Goal: Transaction & Acquisition: Purchase product/service

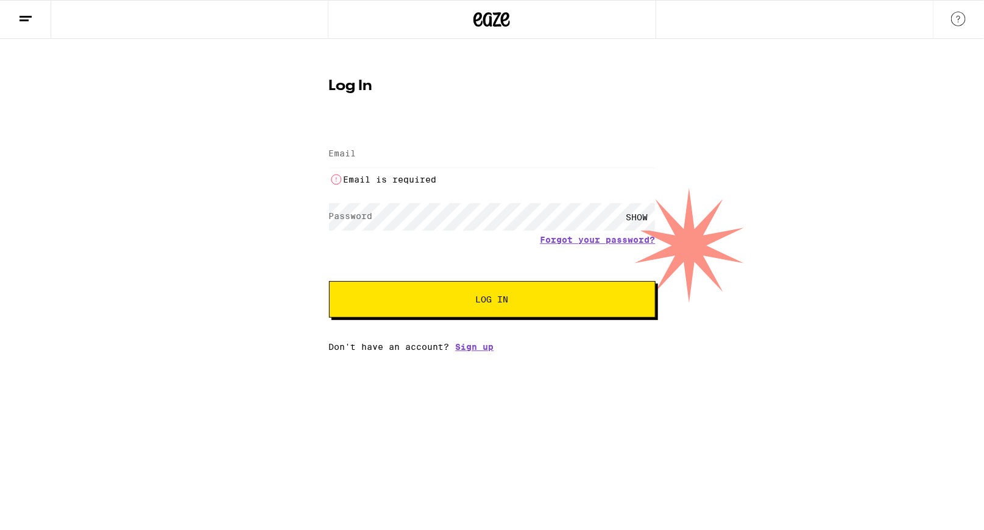
type input "[PERSON_NAME][EMAIL_ADDRESS][DOMAIN_NAME]"
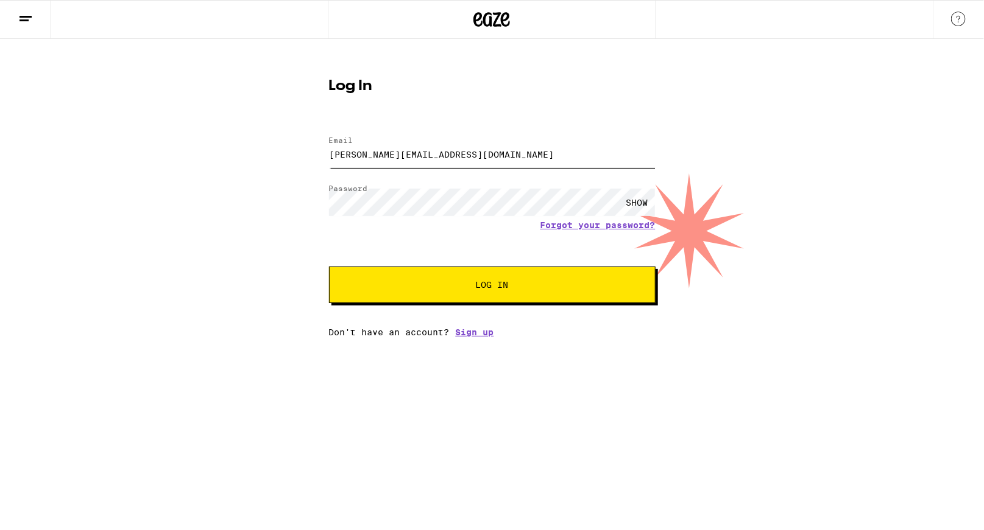
click at [484, 157] on input "[PERSON_NAME][EMAIL_ADDRESS][DOMAIN_NAME]" at bounding box center [492, 154] width 326 height 27
click at [459, 281] on button "Log In" at bounding box center [492, 285] width 326 height 37
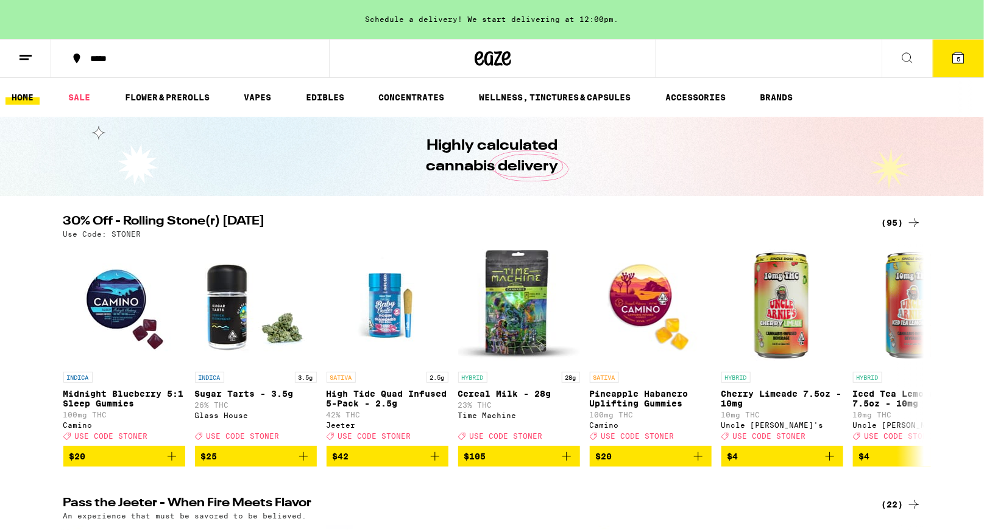
click at [956, 60] on span "5" at bounding box center [958, 58] width 4 height 7
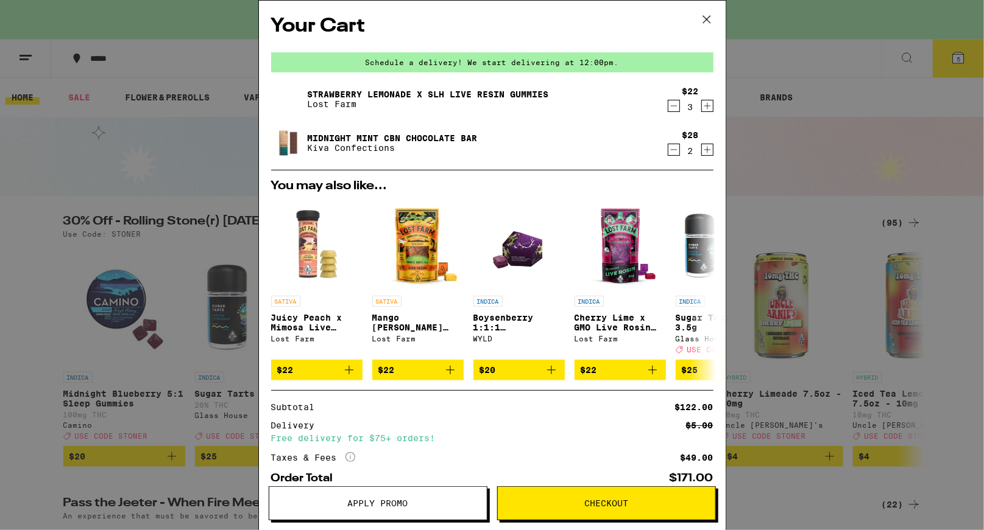
click at [671, 153] on icon "Decrement" at bounding box center [673, 150] width 11 height 15
click at [671, 150] on icon "Decrement" at bounding box center [673, 150] width 7 height 0
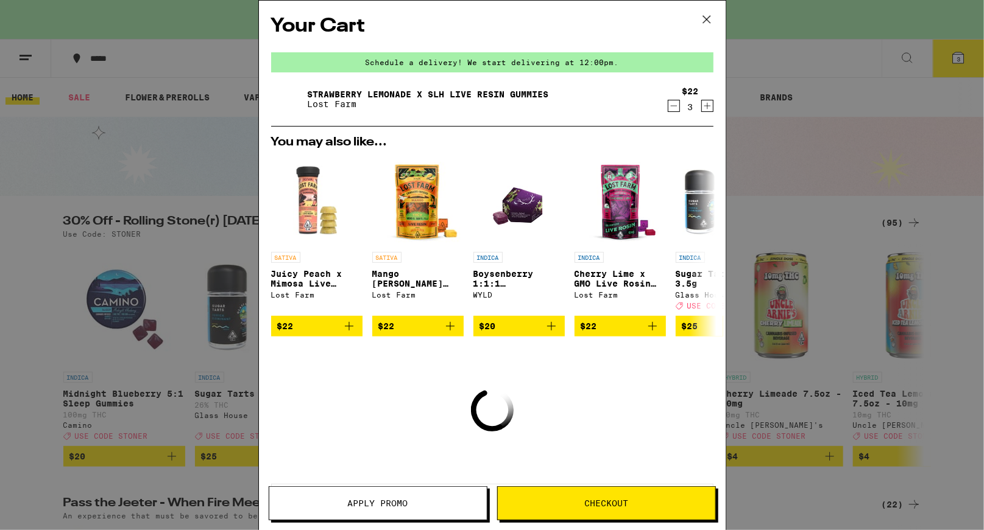
click at [677, 108] on icon "Decrement" at bounding box center [673, 106] width 11 height 15
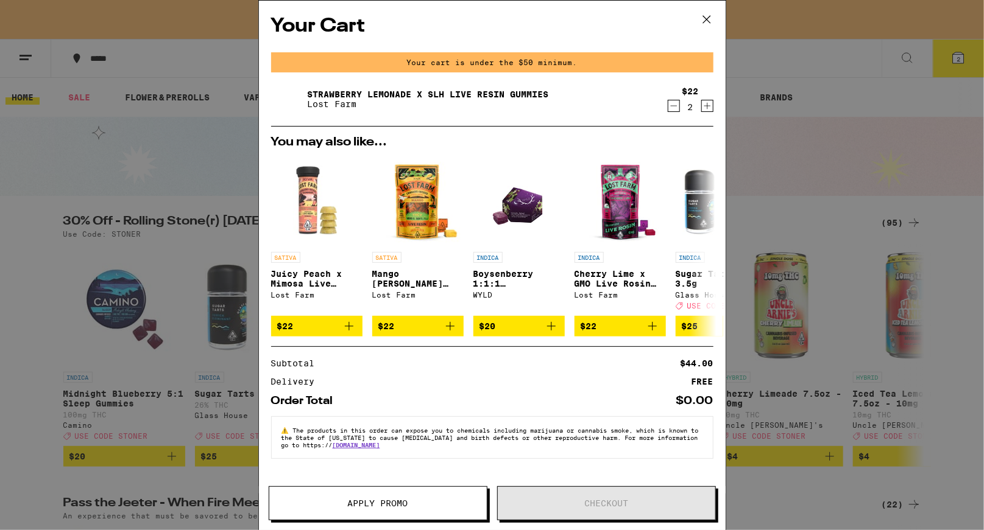
click at [677, 108] on icon "Decrement" at bounding box center [673, 106] width 11 height 15
click at [677, 105] on icon "Decrement" at bounding box center [673, 106] width 11 height 15
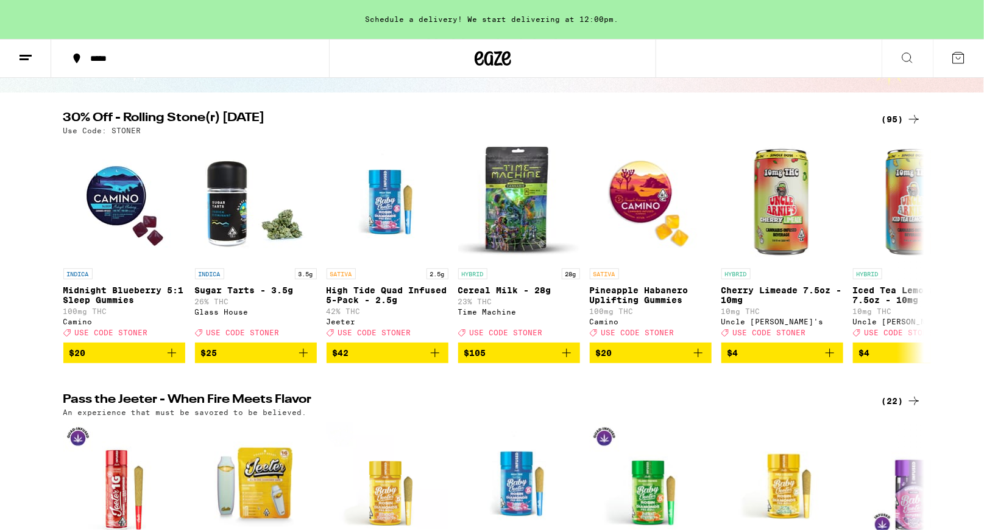
scroll to position [122, 0]
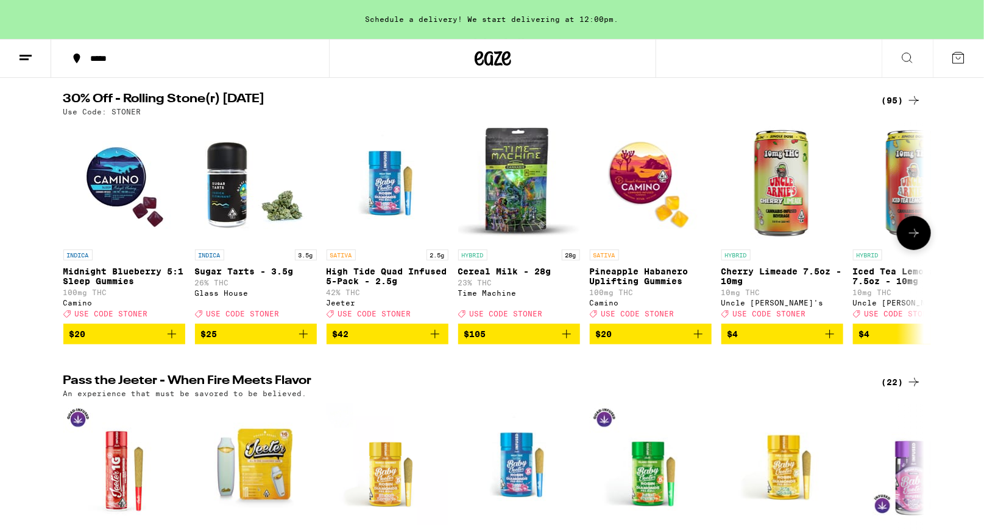
click at [908, 235] on icon at bounding box center [913, 233] width 15 height 15
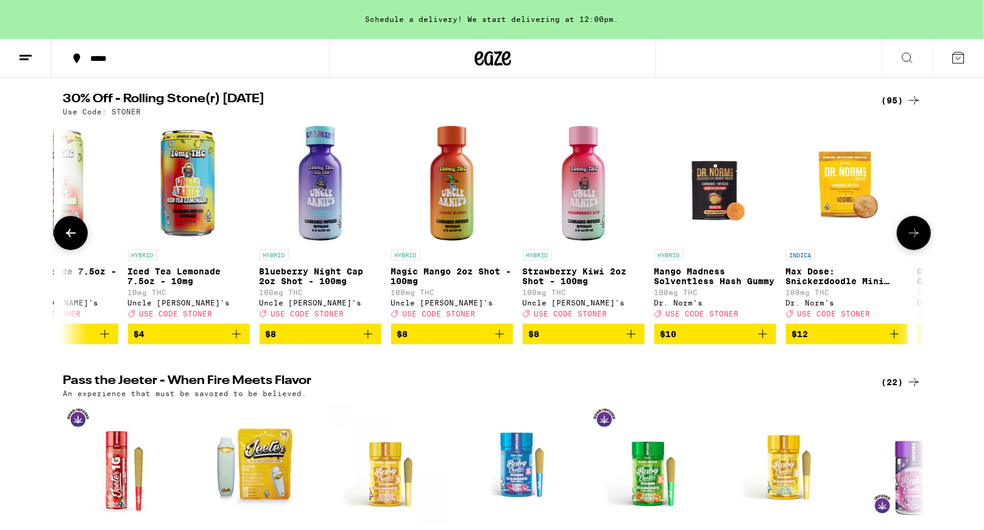
click at [908, 235] on icon at bounding box center [913, 233] width 15 height 15
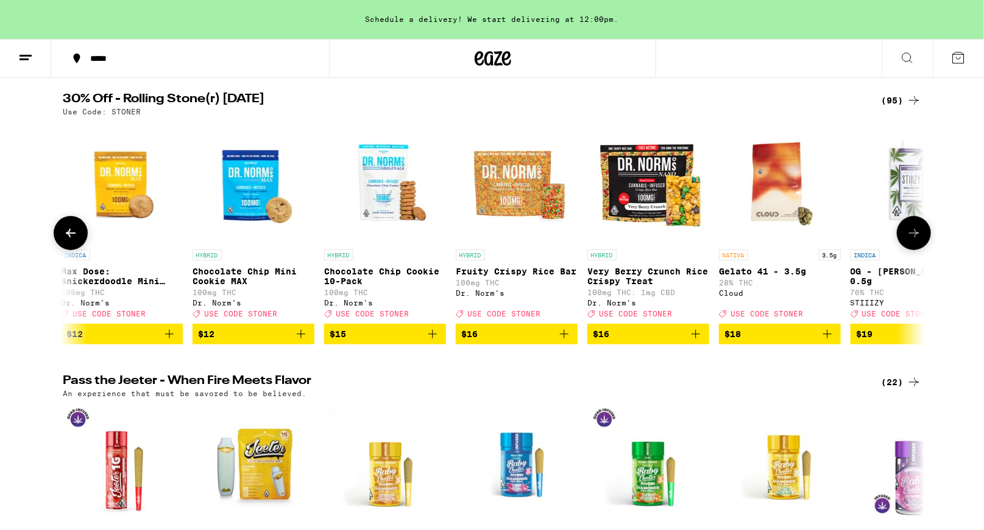
click at [908, 235] on icon at bounding box center [913, 233] width 15 height 15
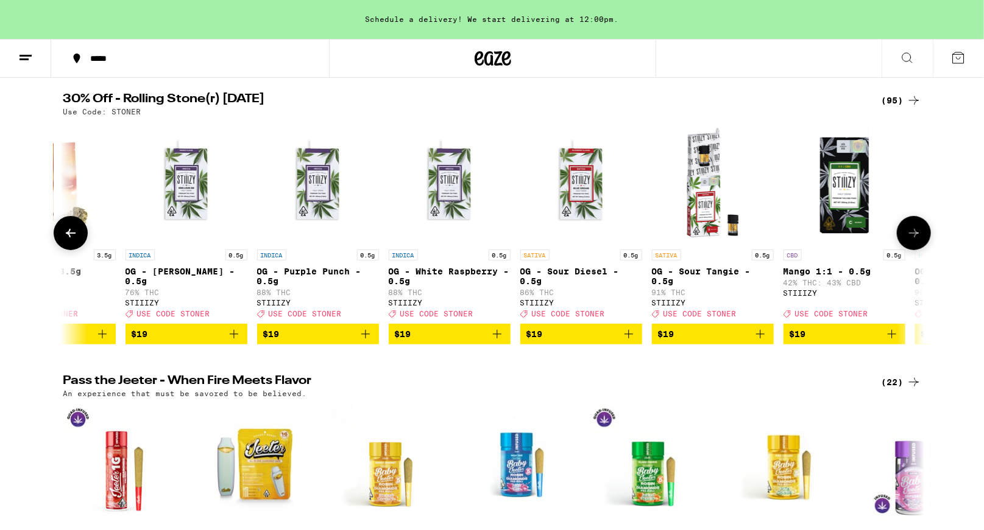
click at [908, 235] on icon at bounding box center [913, 233] width 15 height 15
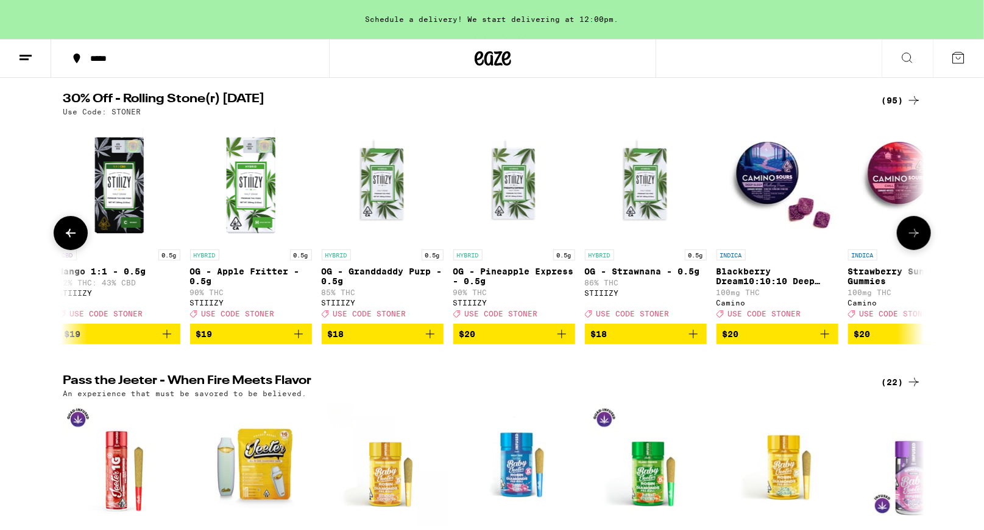
click at [908, 235] on icon at bounding box center [913, 233] width 15 height 15
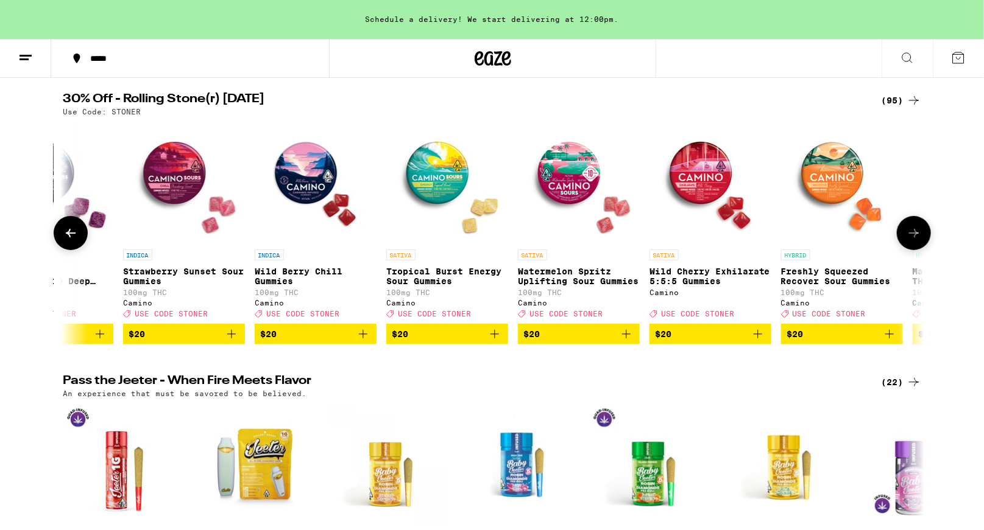
click at [908, 234] on icon at bounding box center [913, 233] width 15 height 15
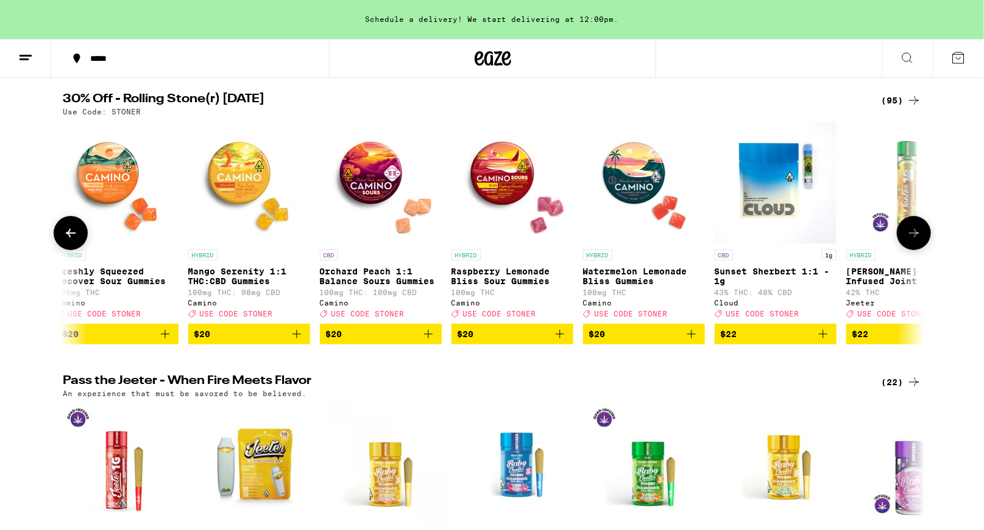
scroll to position [0, 4348]
click at [907, 234] on icon at bounding box center [913, 233] width 15 height 15
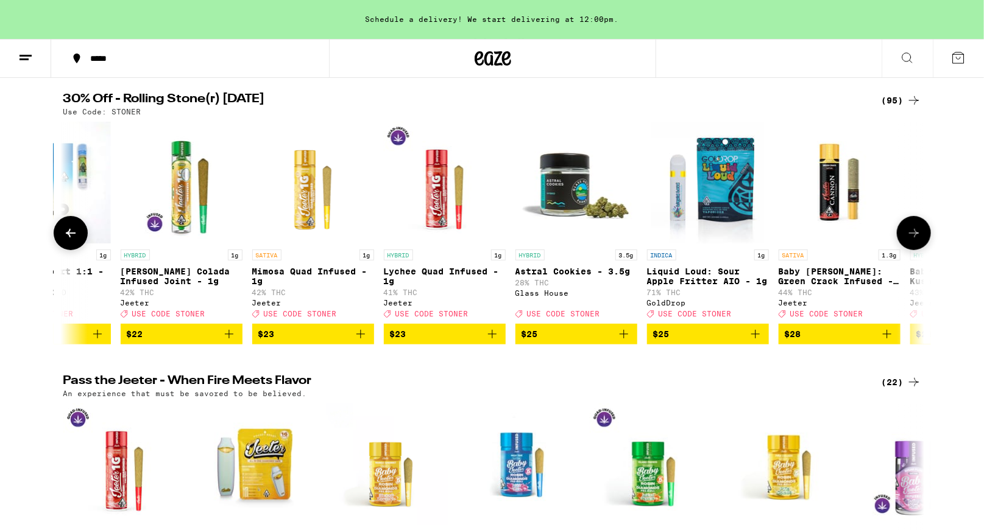
click at [907, 234] on icon at bounding box center [913, 233] width 15 height 15
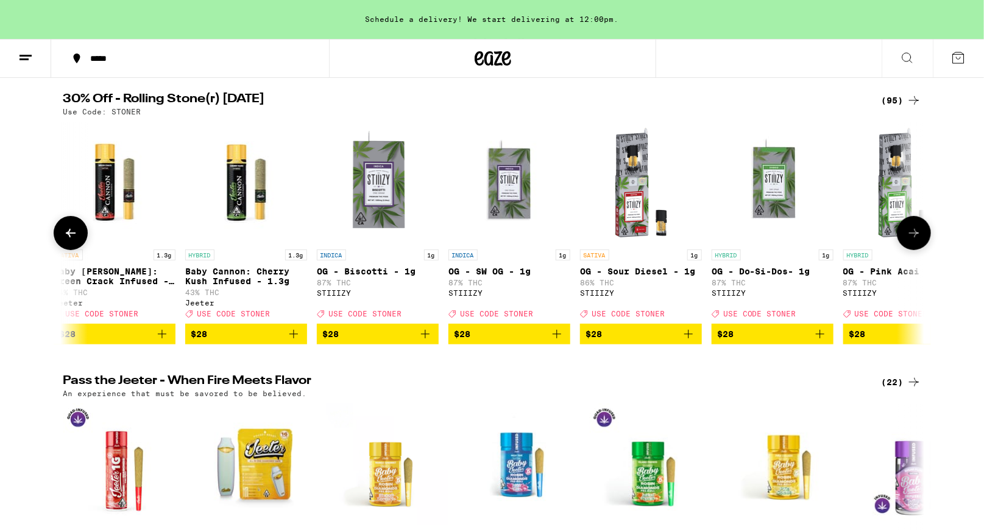
click at [907, 234] on icon at bounding box center [913, 233] width 15 height 15
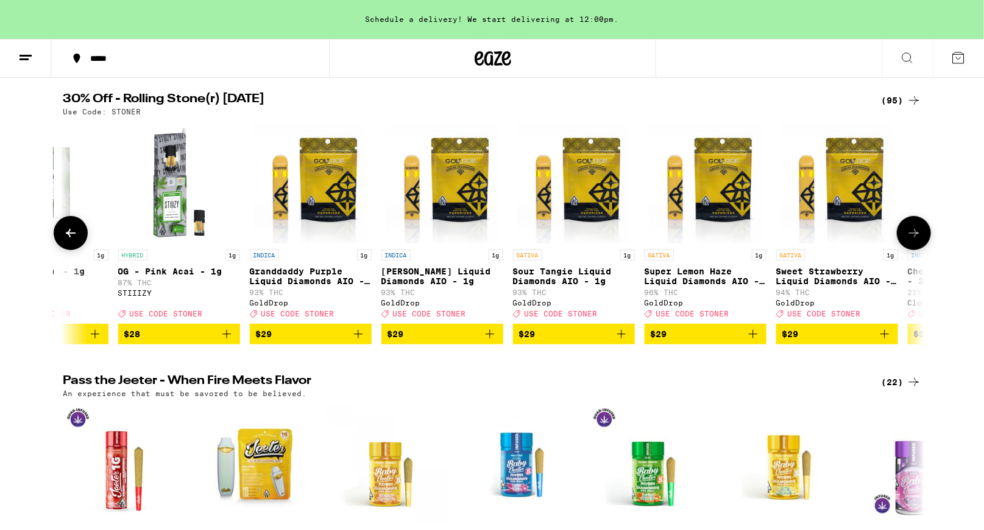
click at [907, 235] on icon at bounding box center [913, 233] width 15 height 15
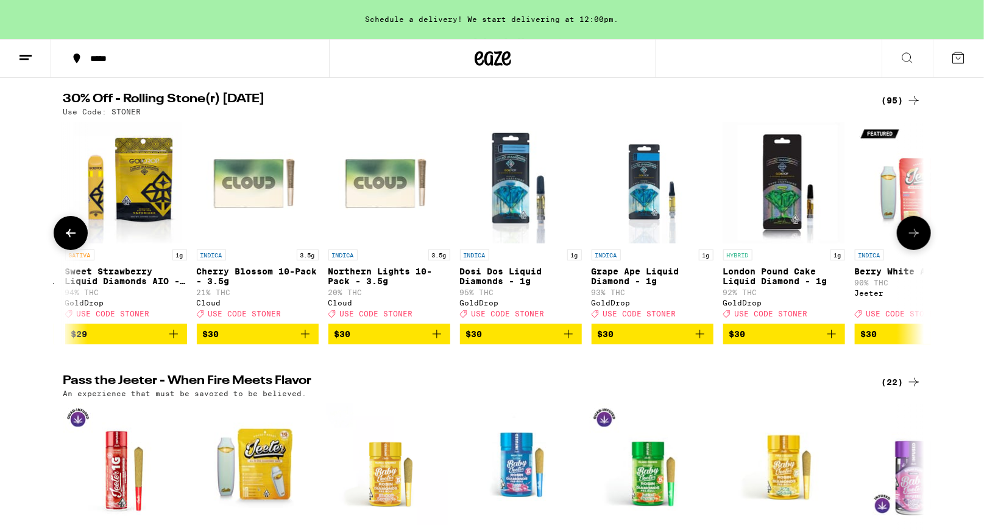
click at [907, 235] on icon at bounding box center [913, 233] width 15 height 15
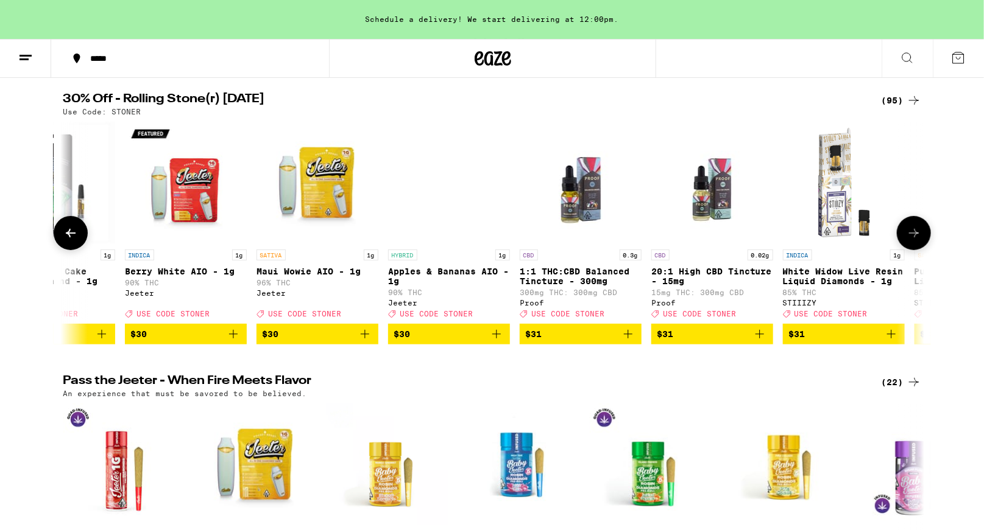
click at [907, 235] on icon at bounding box center [913, 233] width 15 height 15
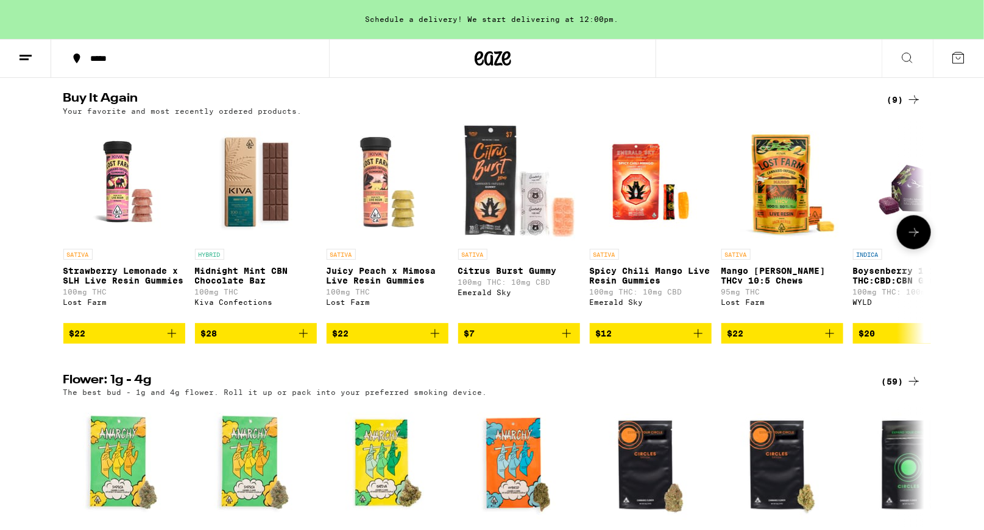
scroll to position [688, 0]
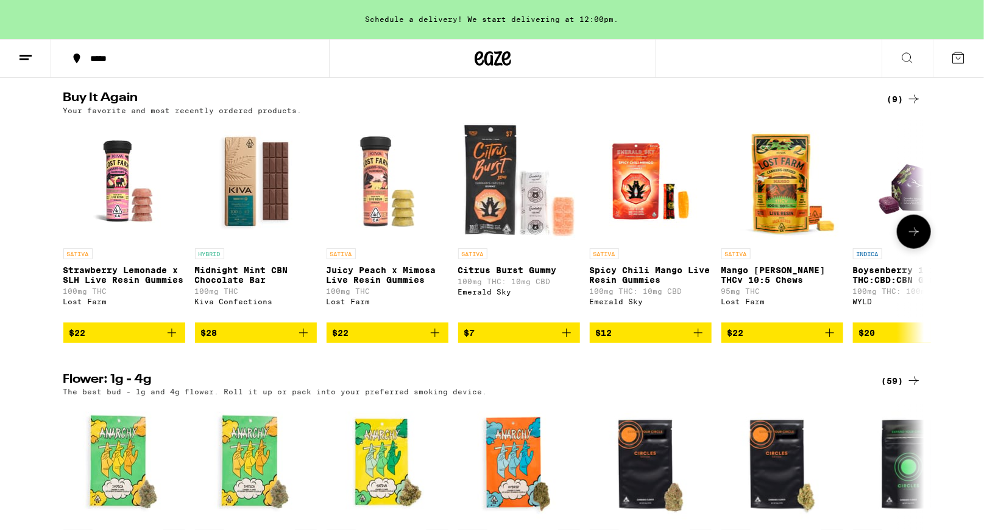
click at [174, 340] on icon "Add to bag" at bounding box center [171, 333] width 15 height 15
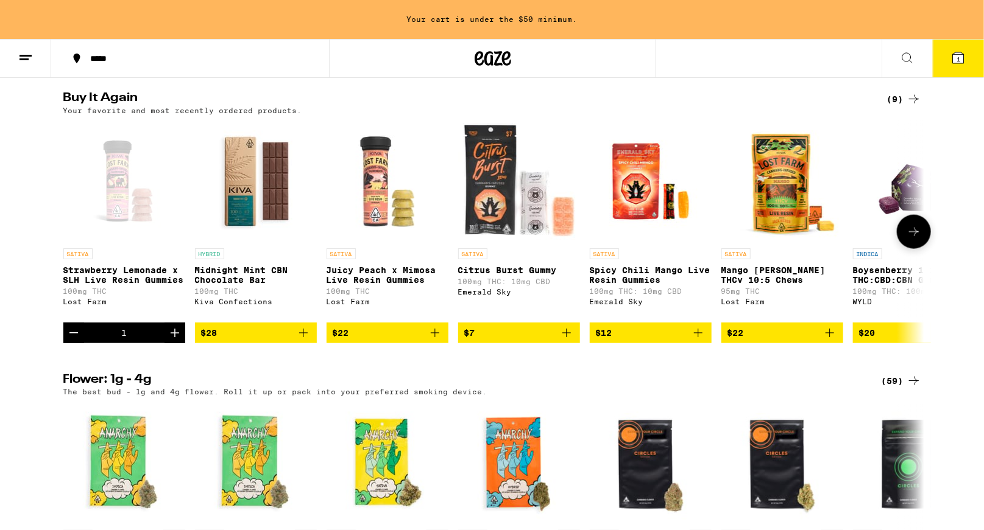
click at [174, 337] on icon "Increment" at bounding box center [175, 333] width 9 height 9
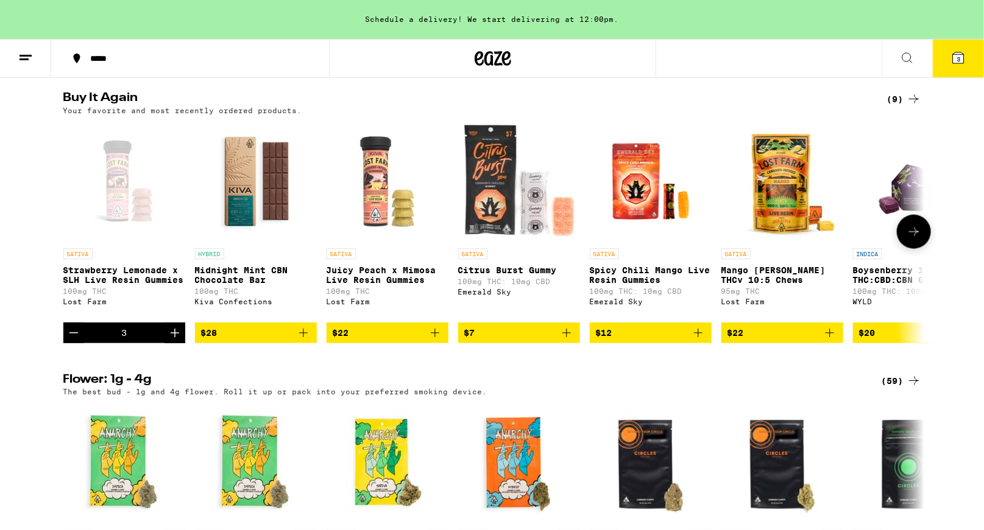
click at [174, 337] on icon "Increment" at bounding box center [175, 333] width 9 height 9
click at [960, 60] on span "5" at bounding box center [958, 58] width 4 height 7
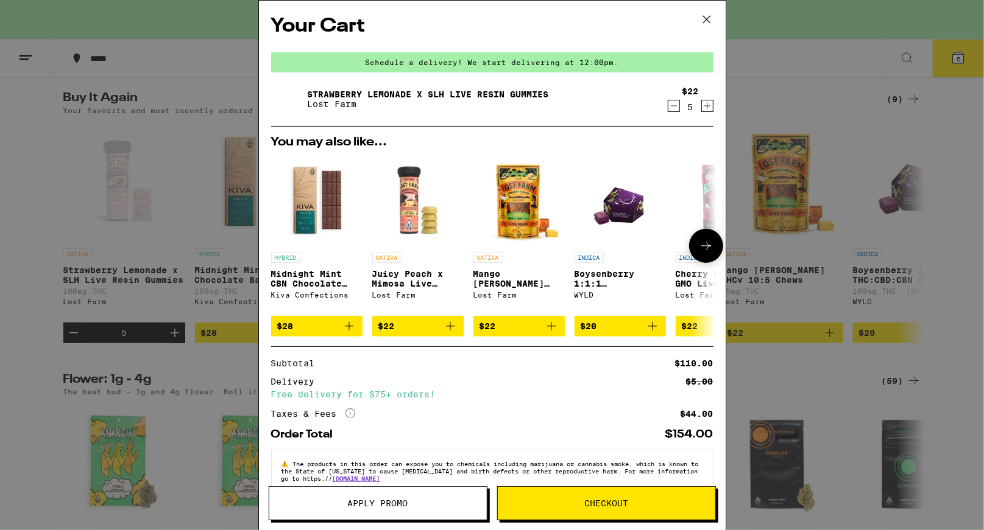
scroll to position [28, 0]
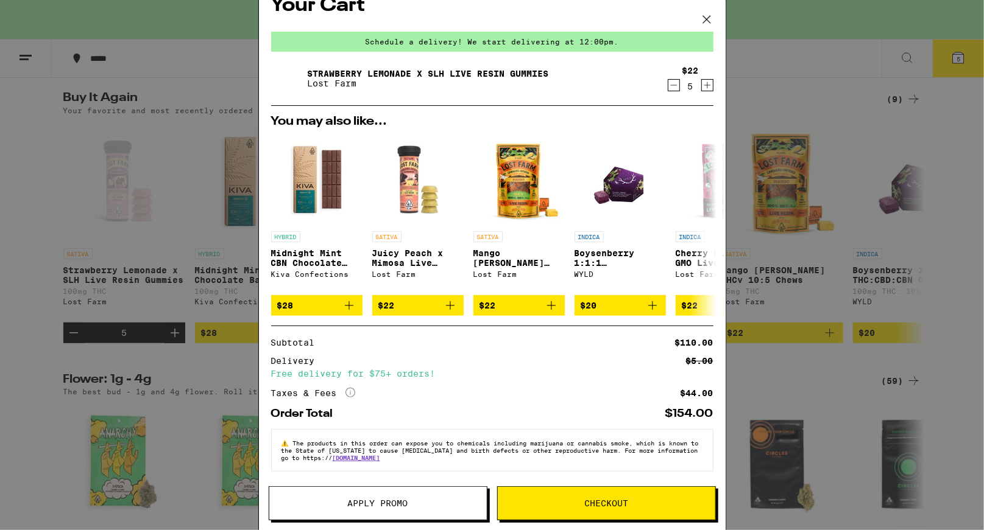
click at [613, 507] on span "Checkout" at bounding box center [606, 503] width 44 height 9
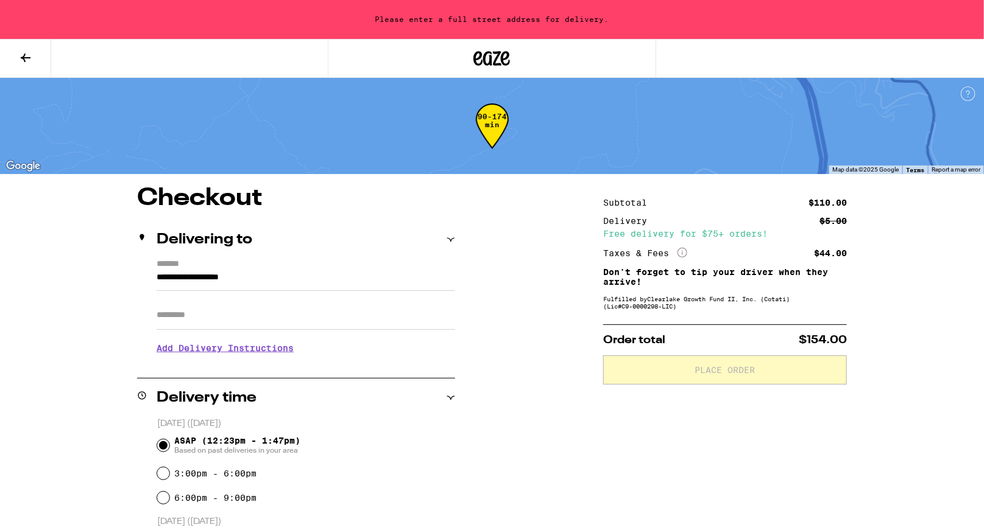
click at [157, 280] on input "**********" at bounding box center [306, 280] width 298 height 21
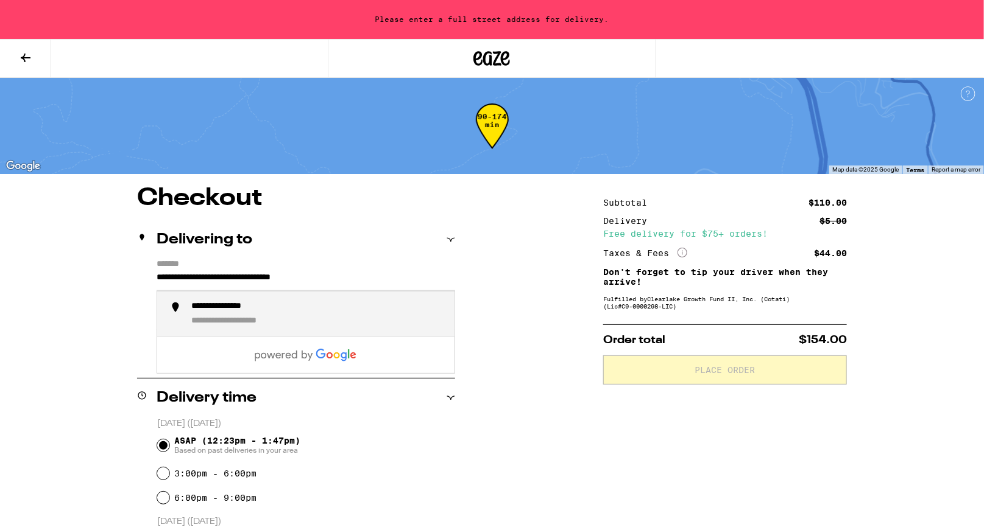
click at [253, 323] on div "**********" at bounding box center [249, 321] width 116 height 11
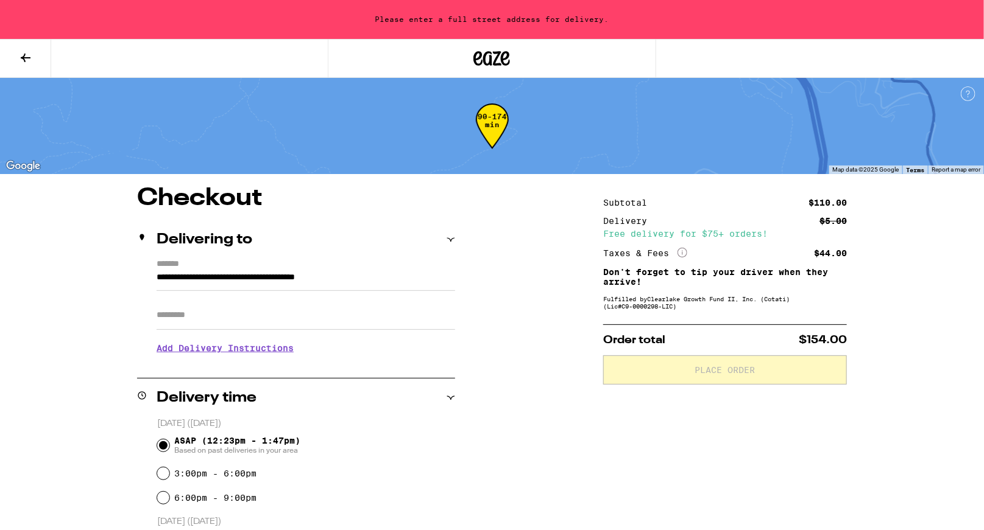
type input "**********"
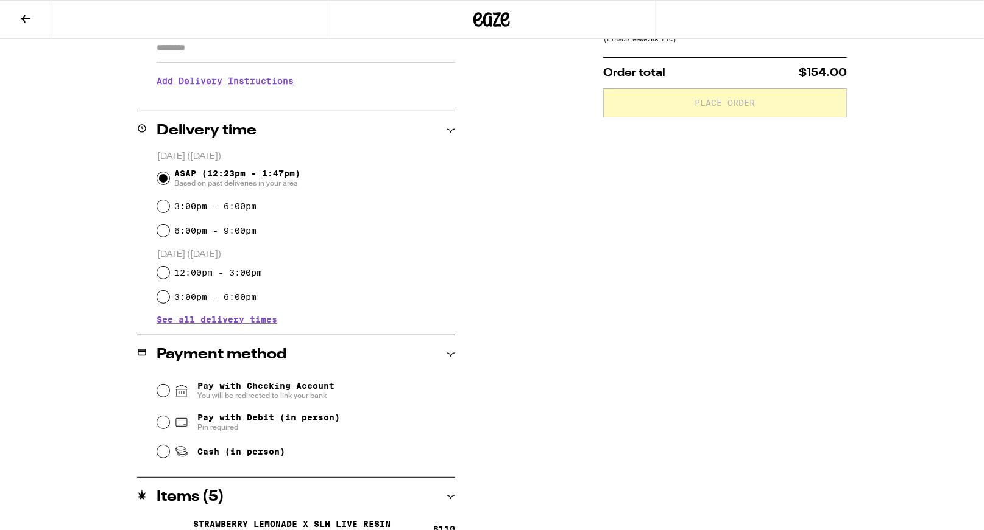
scroll to position [231, 0]
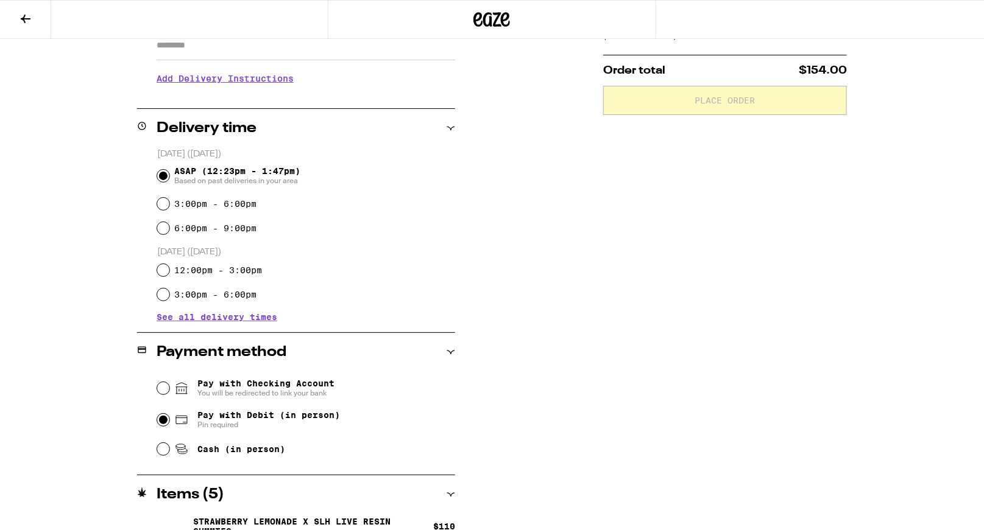
click at [164, 422] on input "Pay with Debit (in person) Pin required" at bounding box center [163, 420] width 12 height 12
radio input "true"
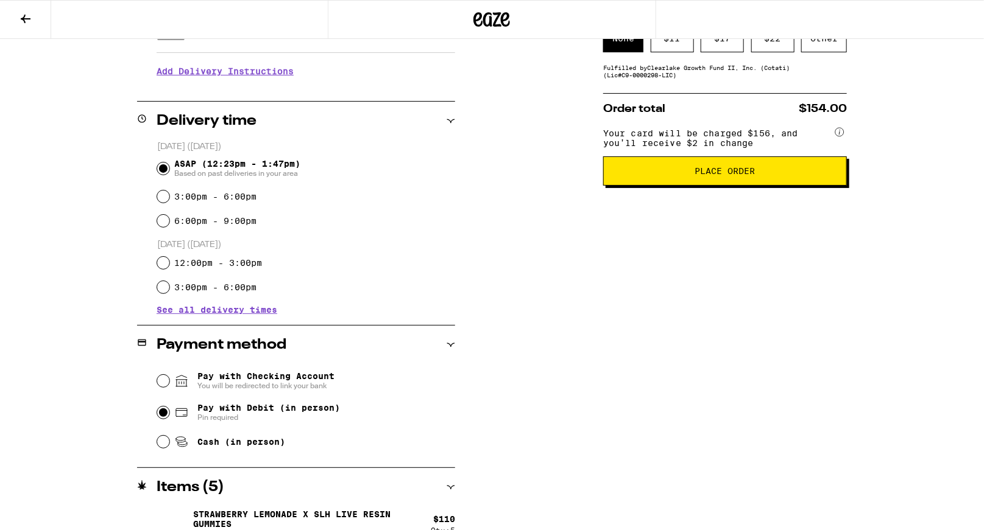
scroll to position [259, 0]
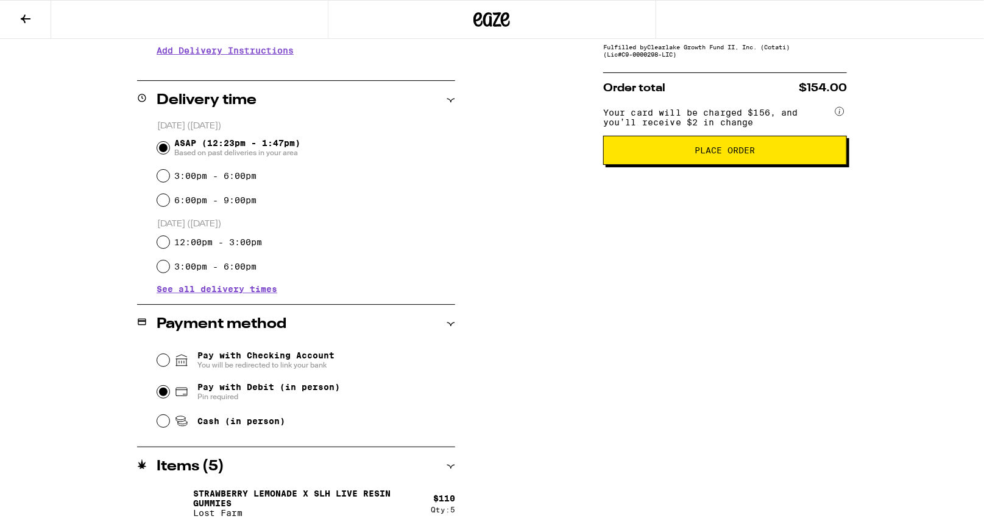
click at [747, 155] on span "Place Order" at bounding box center [725, 150] width 60 height 9
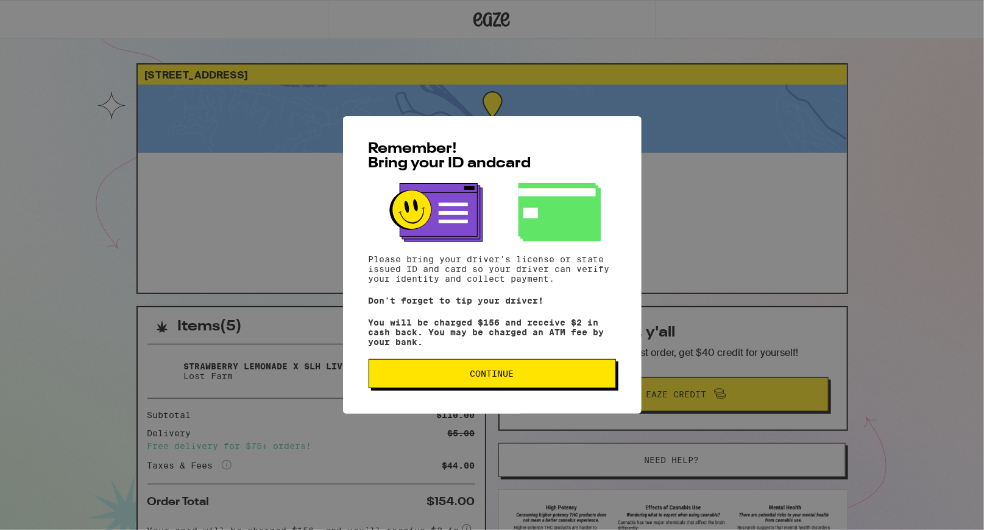
click at [519, 372] on button "Continue" at bounding box center [491, 373] width 247 height 29
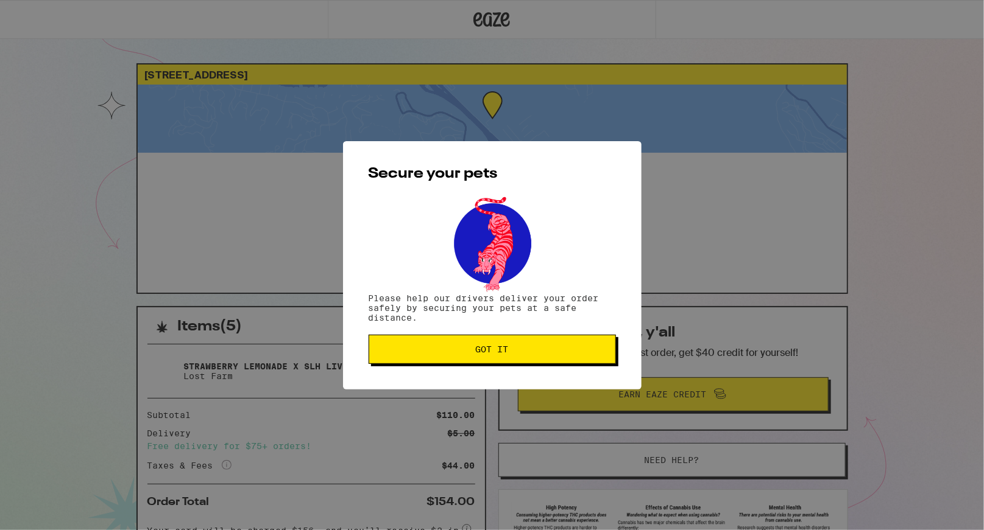
click at [478, 353] on span "Got it" at bounding box center [492, 349] width 33 height 9
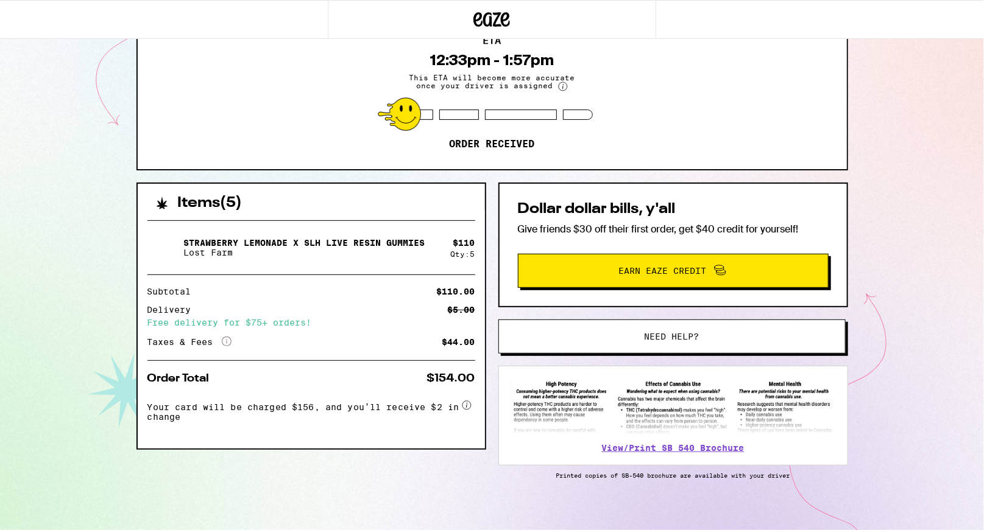
scroll to position [136, 0]
